Goal: Navigation & Orientation: Find specific page/section

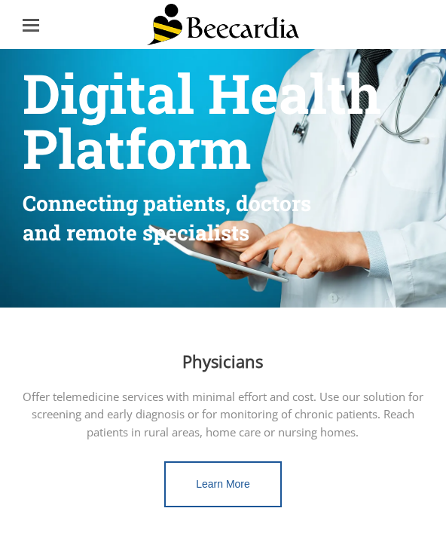
click at [32, 8] on span at bounding box center [223, 24] width 446 height 41
click at [55, 20] on span at bounding box center [223, 24] width 446 height 41
click at [40, 27] on ul at bounding box center [31, 25] width 32 height 32
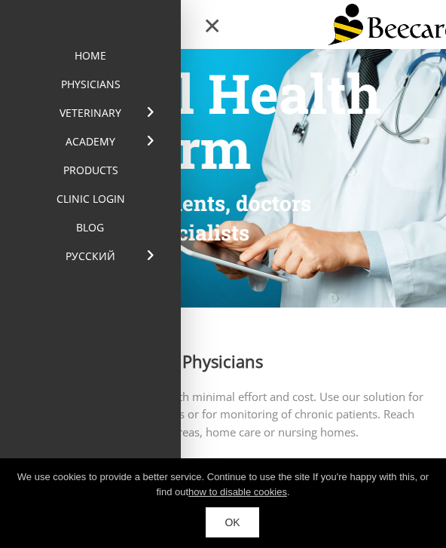
click at [220, 509] on link "OK" at bounding box center [232, 522] width 53 height 30
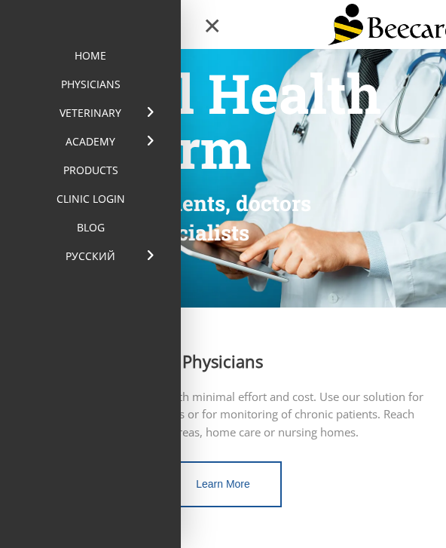
click at [97, 109] on link "Veterinary" at bounding box center [90, 113] width 143 height 29
